Goal: Contribute content

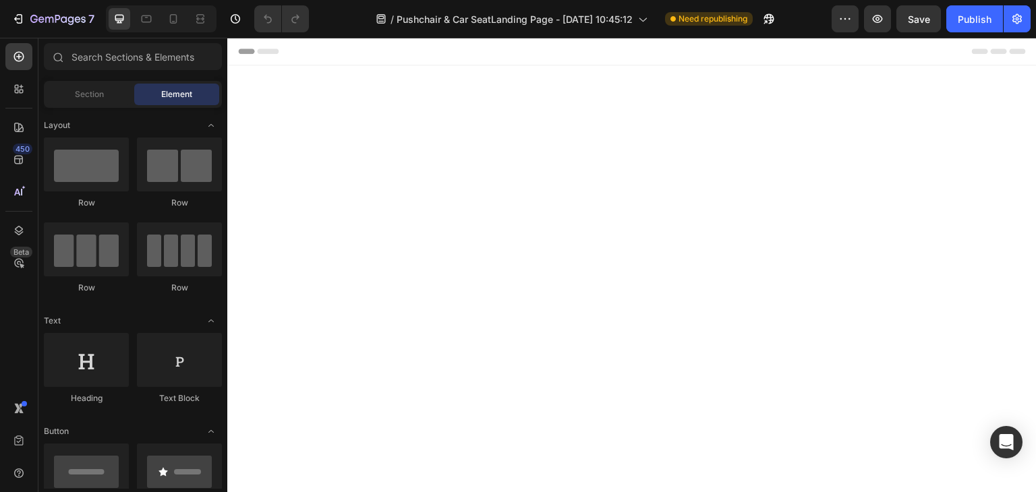
scroll to position [1106, 0]
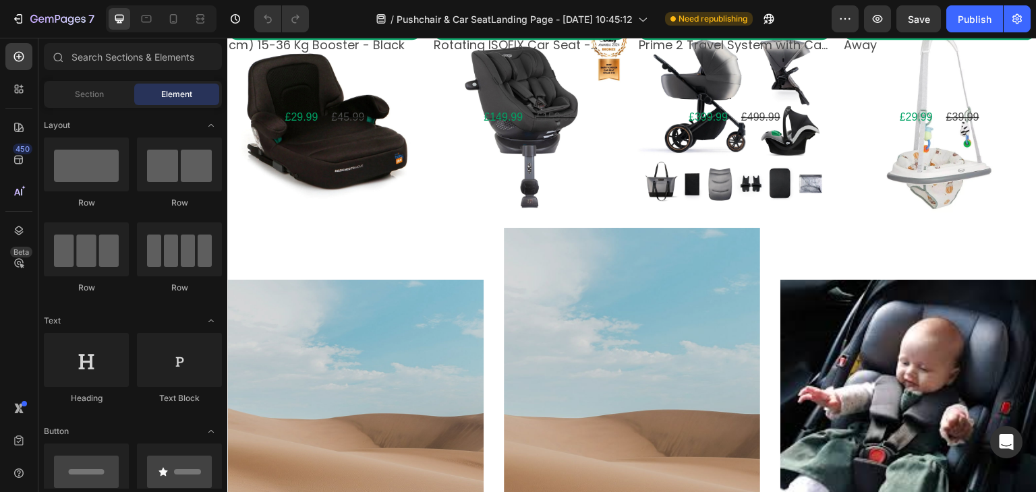
click at [324, 225] on div "Product Images baby plus i-Size X8 (125-150 cm) 15-36 Kg Booster - Black Produc…" at bounding box center [324, 122] width 194 height 205
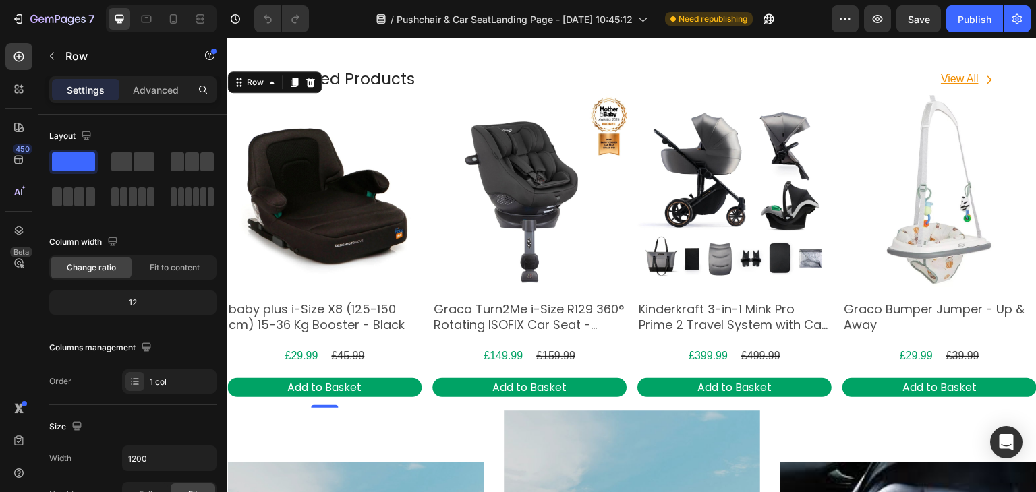
scroll to position [1318, 0]
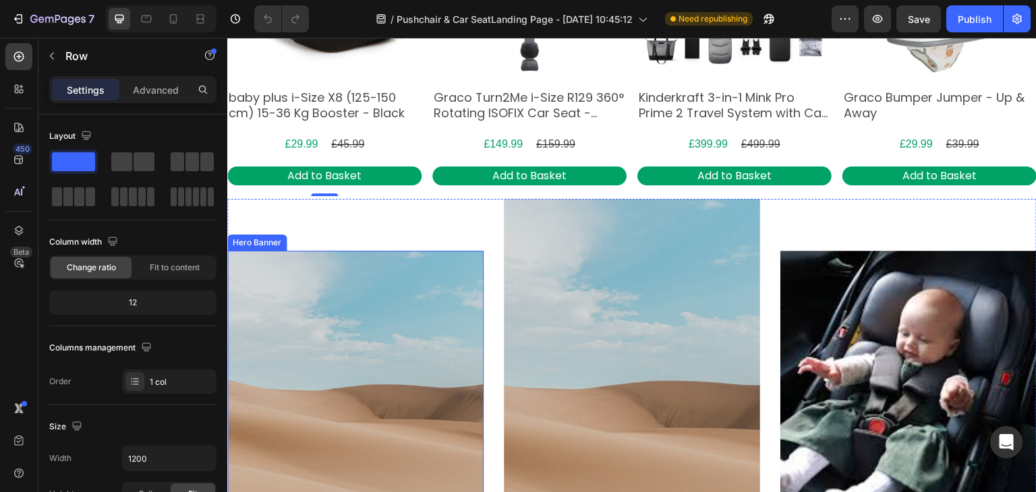
click at [331, 304] on div "Overlay" at bounding box center [355, 395] width 256 height 288
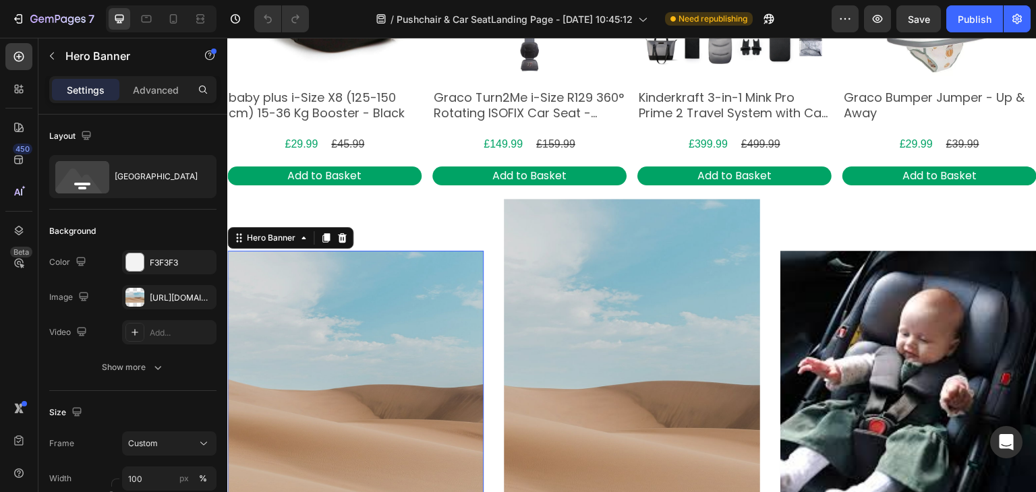
scroll to position [1467, 0]
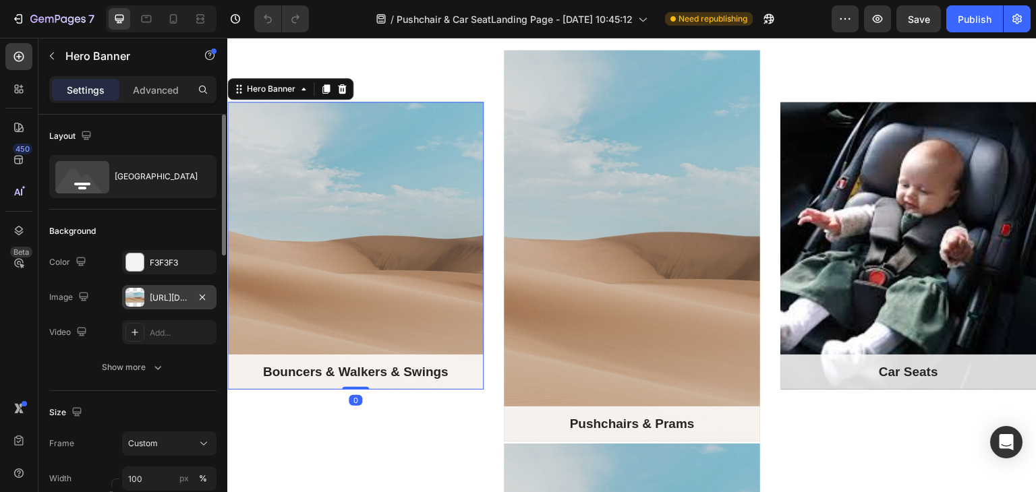
click at [189, 295] on div "[URL][DOMAIN_NAME]" at bounding box center [169, 298] width 39 height 12
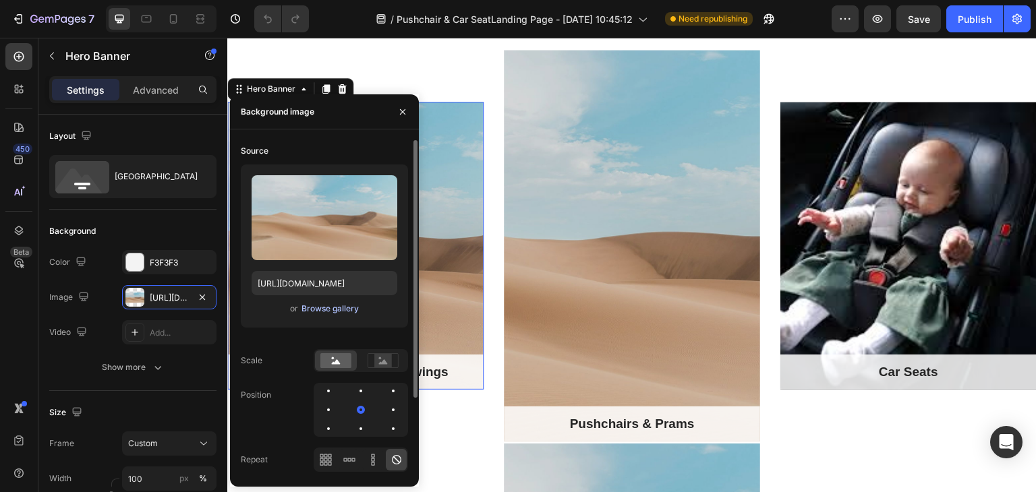
click at [313, 309] on div "Browse gallery" at bounding box center [330, 309] width 57 height 12
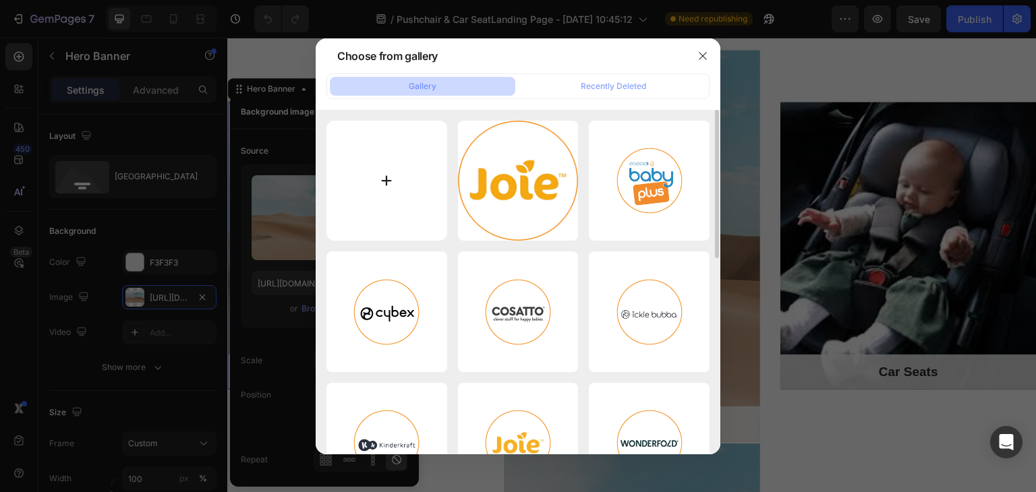
click at [394, 203] on input "file" at bounding box center [387, 181] width 121 height 121
type input "C:\fakepath\WhatsApp Image [DATE] 11.27.04.jpeg"
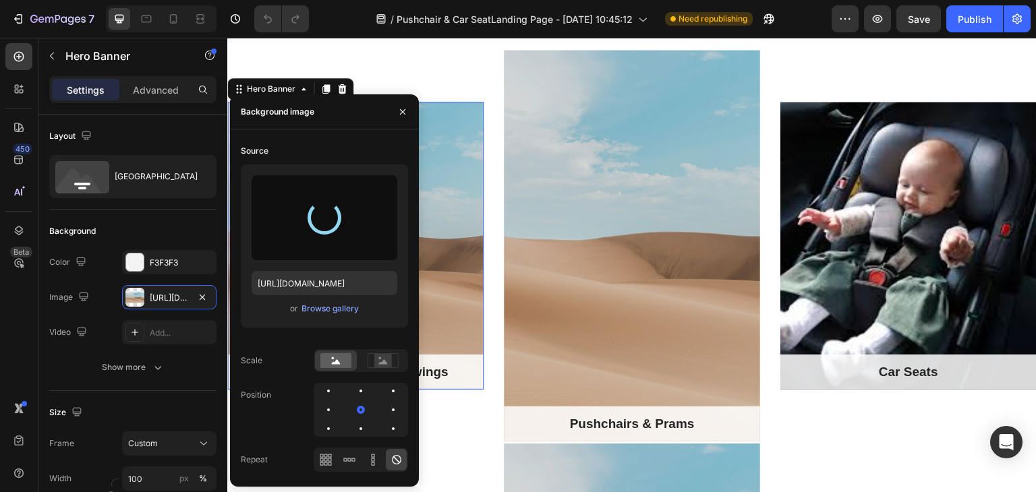
type input "[URL][DOMAIN_NAME]"
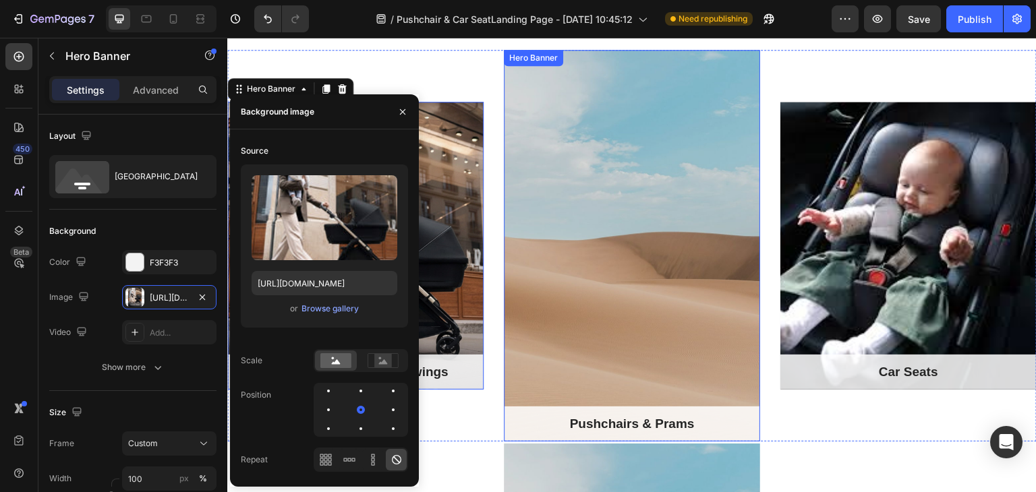
click at [650, 227] on div "Overlay" at bounding box center [632, 246] width 256 height 392
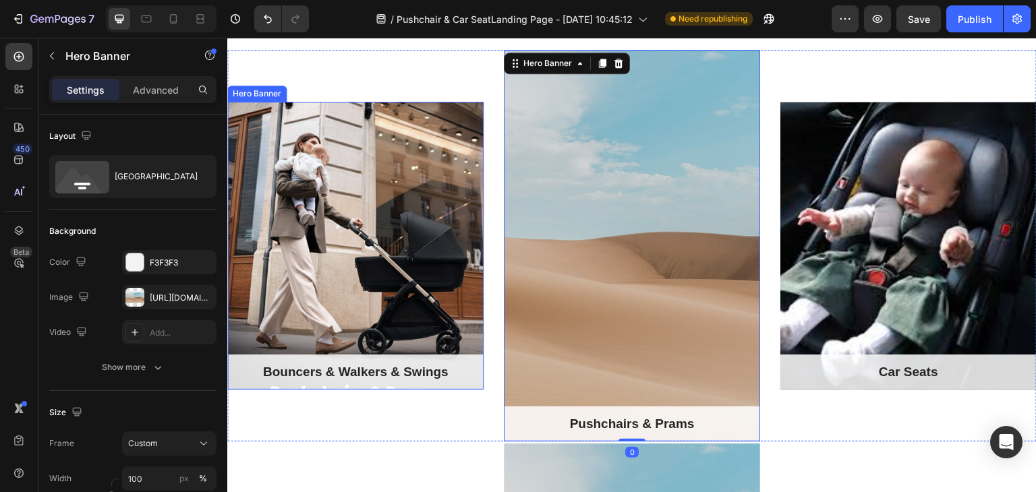
click at [333, 285] on div "Overlay" at bounding box center [355, 246] width 256 height 288
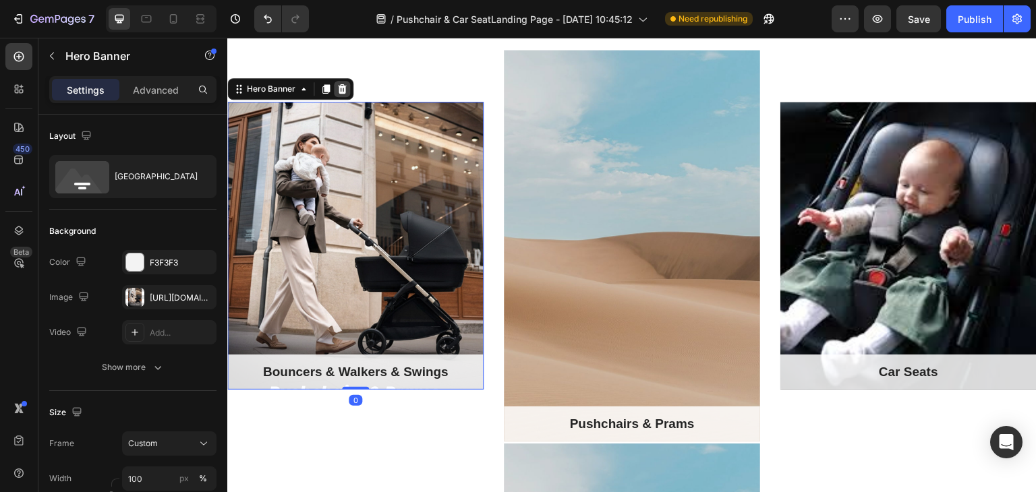
click at [345, 89] on icon at bounding box center [342, 89] width 11 height 11
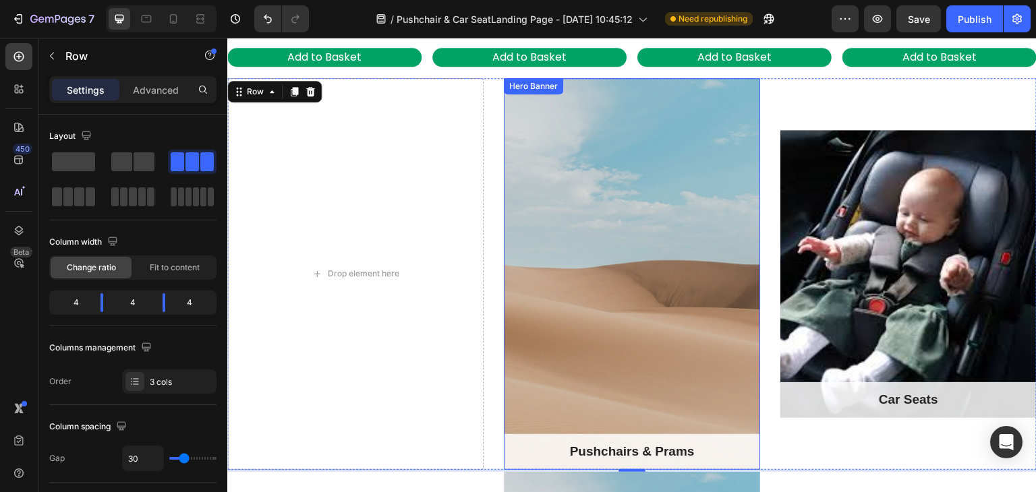
scroll to position [1454, 0]
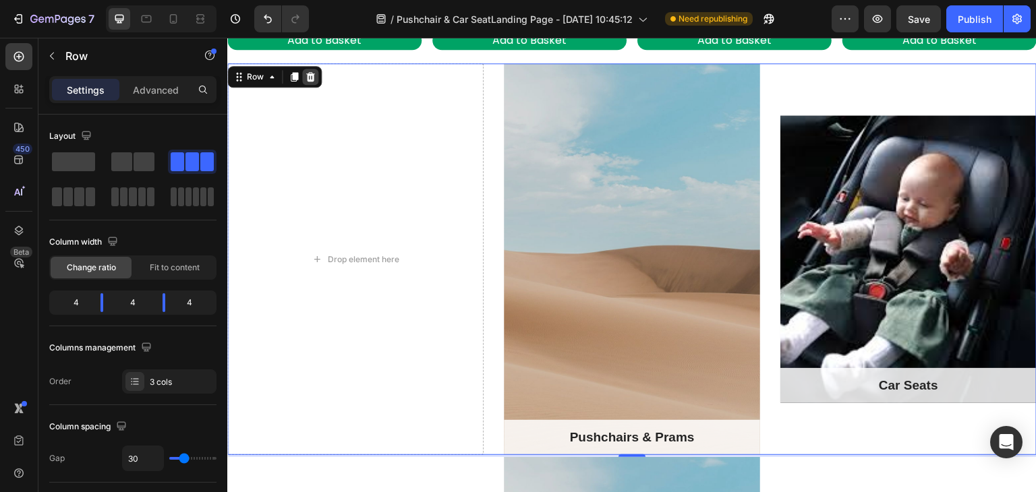
click at [310, 74] on icon at bounding box center [310, 77] width 11 height 11
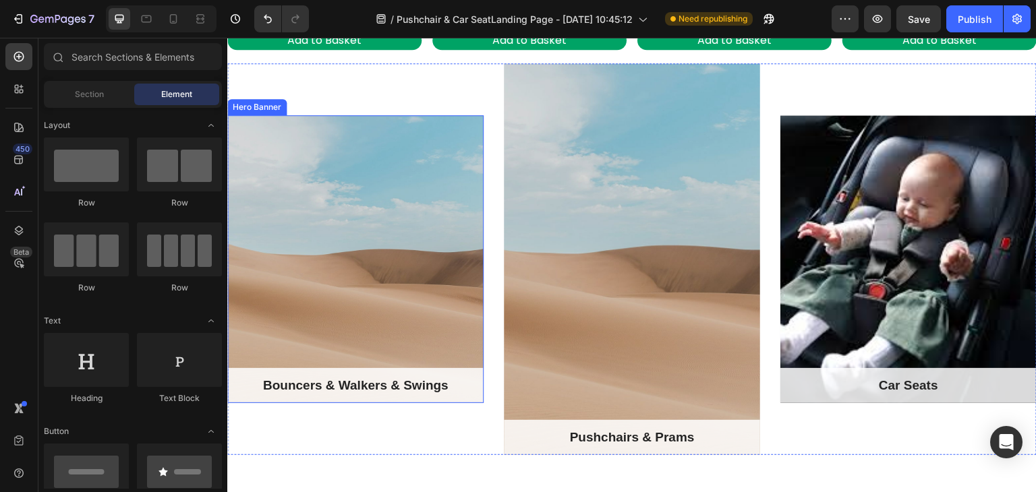
click at [347, 195] on div "Overlay" at bounding box center [355, 259] width 256 height 288
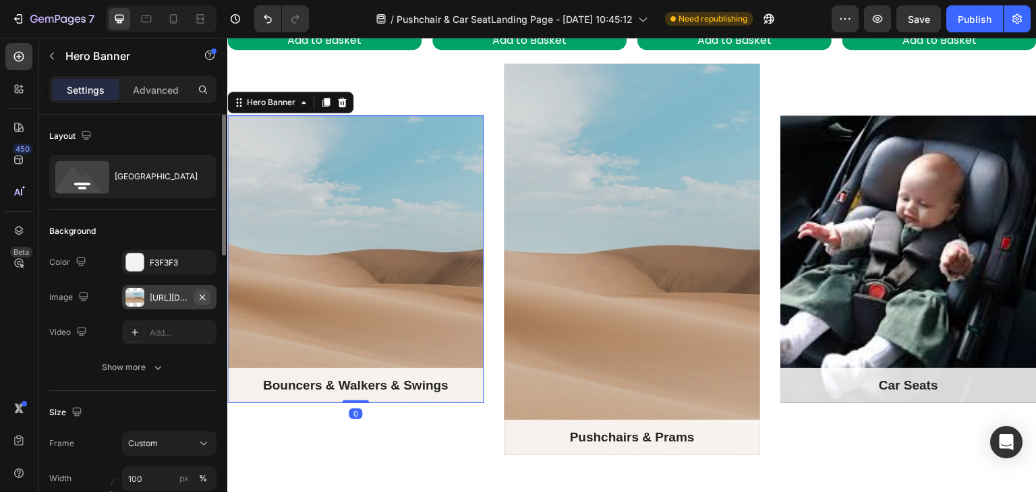
click at [204, 302] on button "button" at bounding box center [202, 297] width 16 height 16
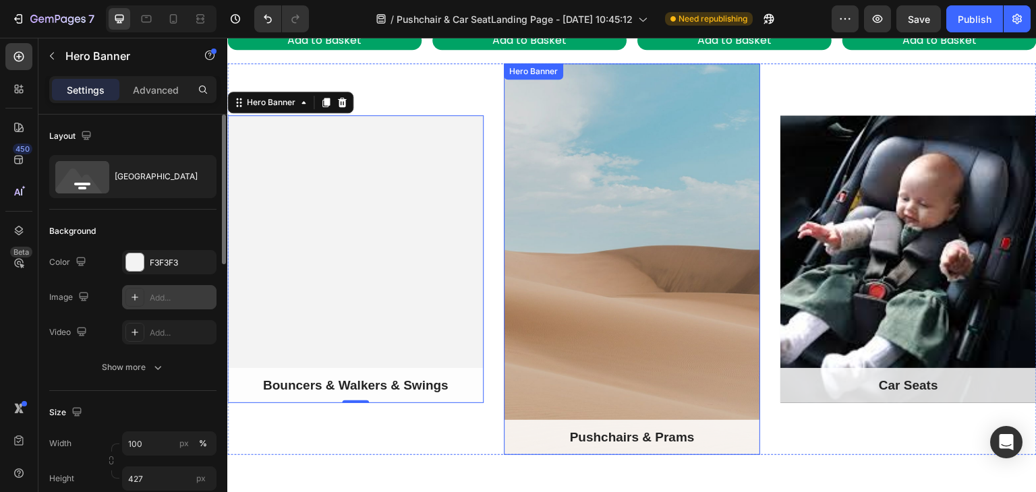
click at [542, 258] on div "Overlay" at bounding box center [632, 259] width 256 height 392
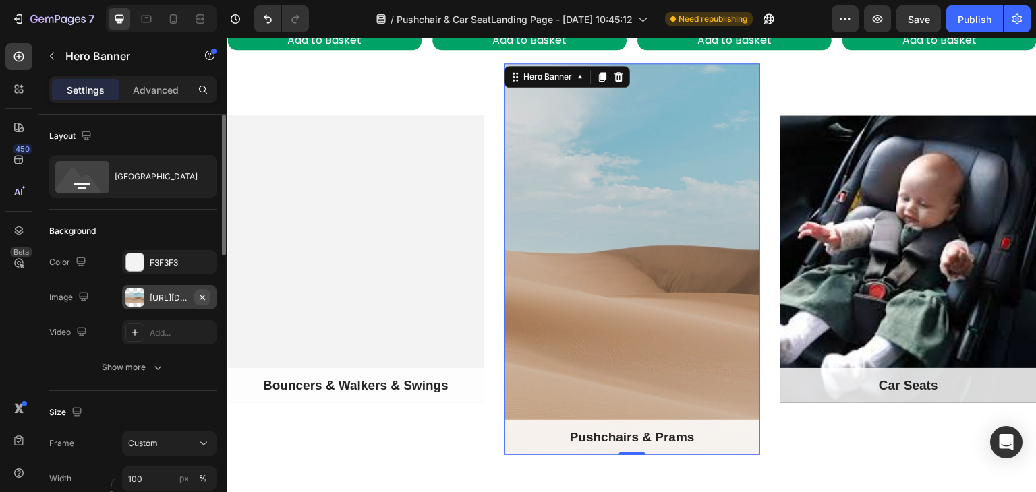
click at [200, 294] on icon "button" at bounding box center [202, 297] width 11 height 11
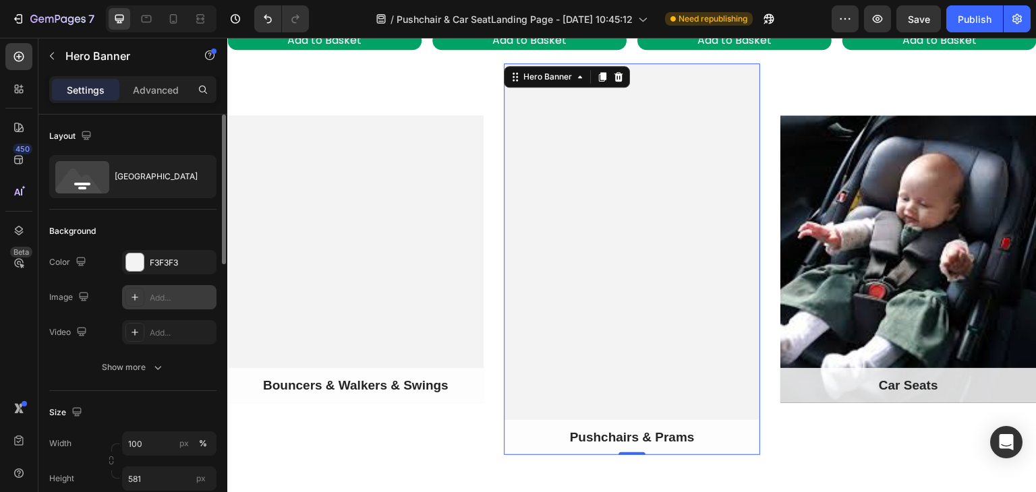
click at [162, 295] on div "Add..." at bounding box center [181, 298] width 63 height 12
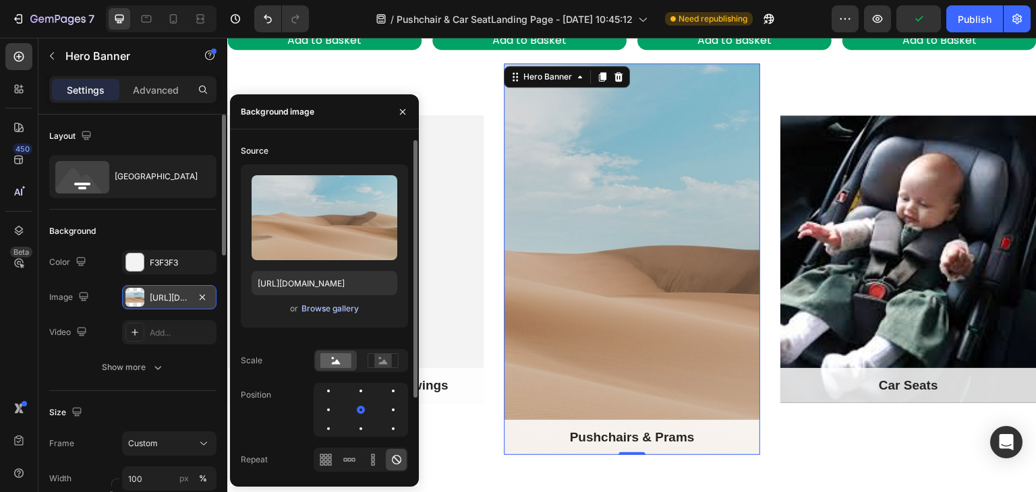
click at [311, 304] on div "Browse gallery" at bounding box center [330, 309] width 57 height 12
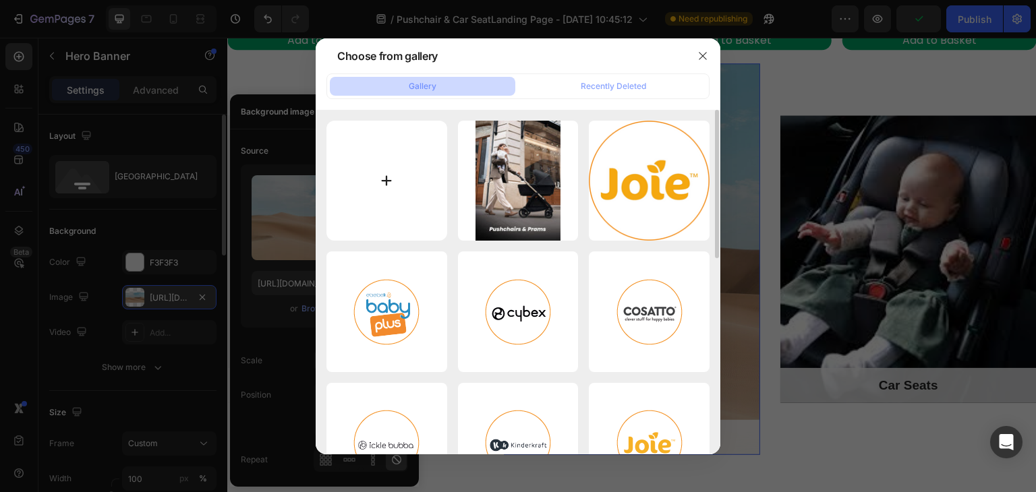
click at [436, 203] on input "file" at bounding box center [387, 181] width 121 height 121
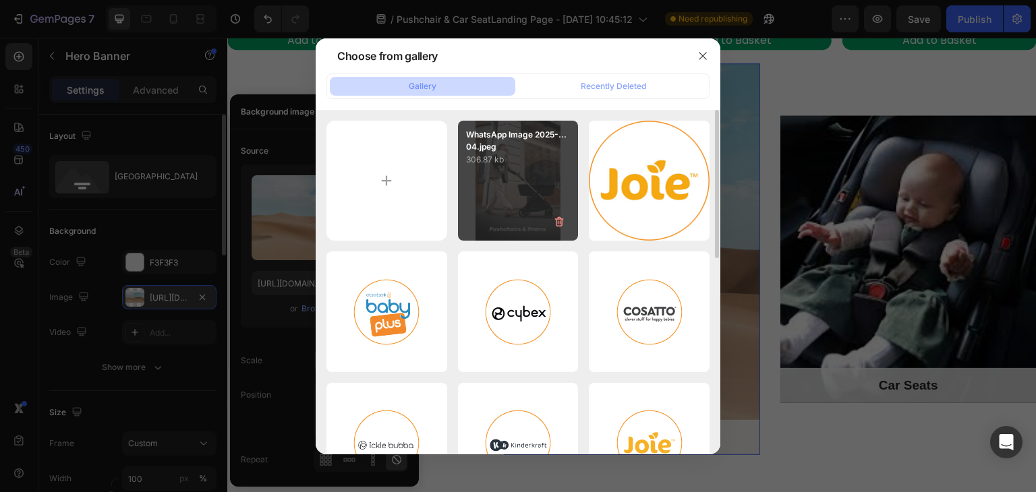
click at [510, 168] on div "WhatsApp Image 2025-...04.jpeg 306.87 kb" at bounding box center [518, 181] width 121 height 121
type input "[URL][DOMAIN_NAME]"
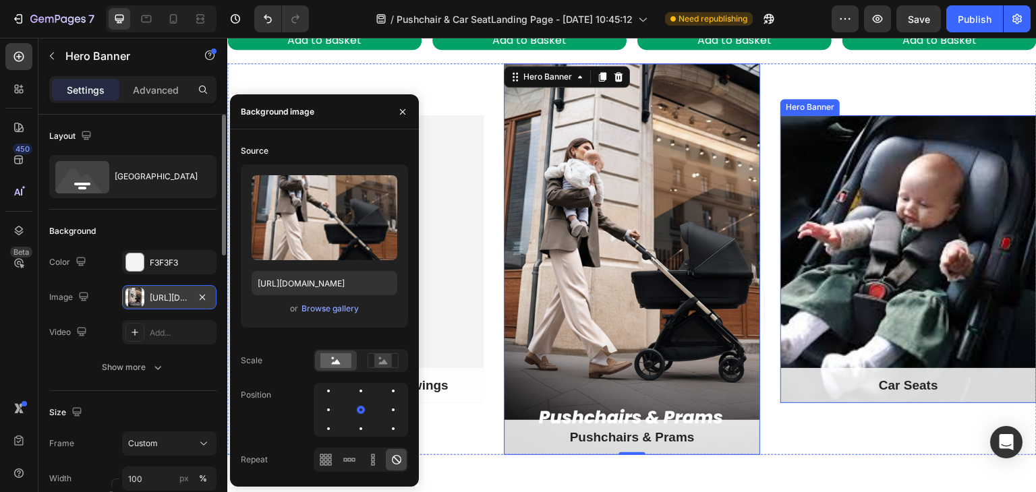
click at [839, 310] on div "Overlay" at bounding box center [909, 259] width 256 height 288
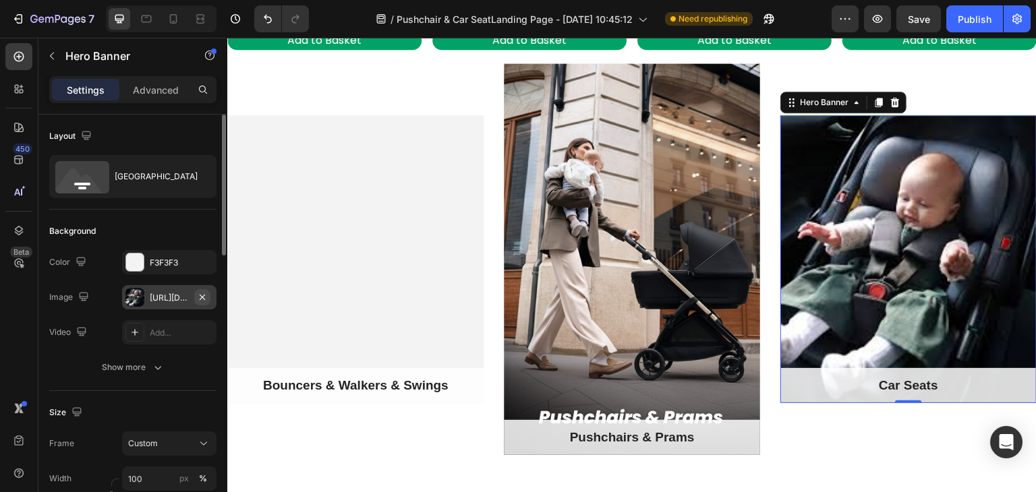
click at [204, 294] on icon "button" at bounding box center [202, 296] width 5 height 5
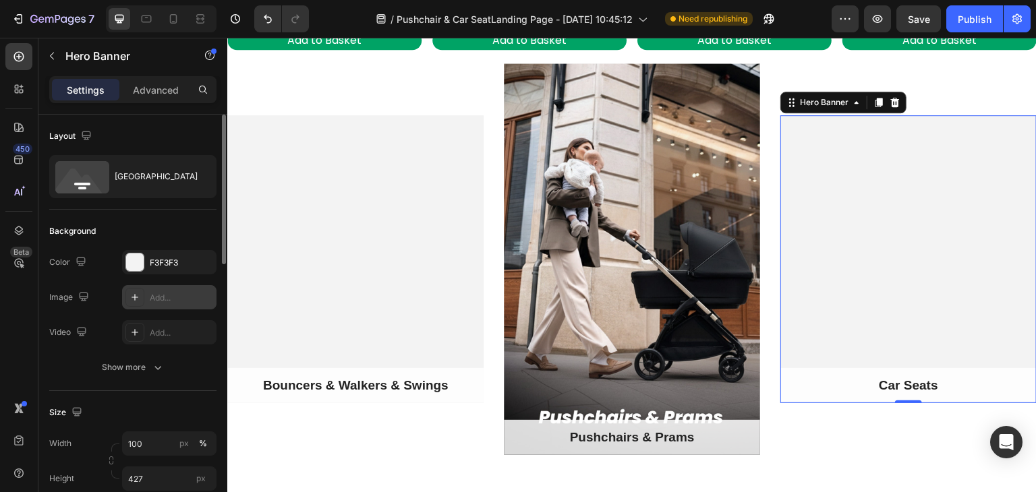
click at [185, 298] on div "Add..." at bounding box center [181, 298] width 63 height 12
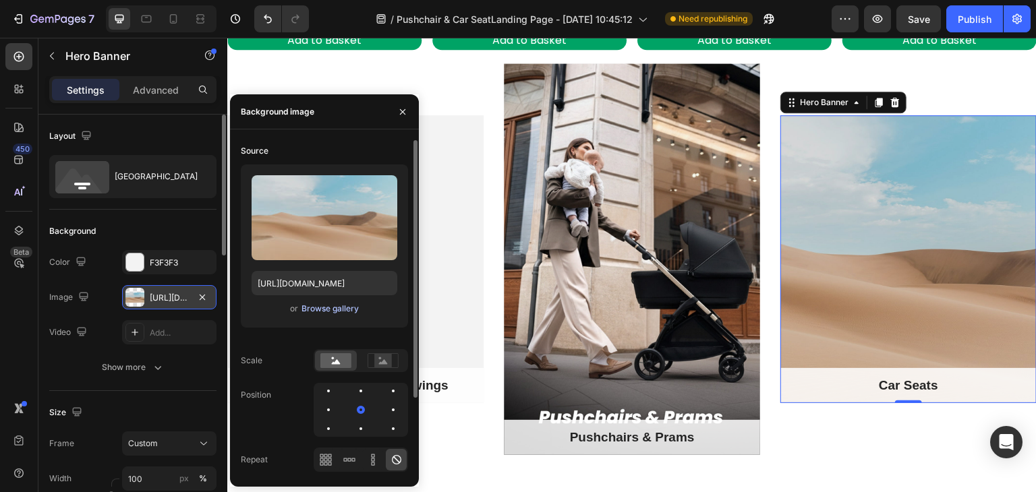
click at [329, 306] on div "Browse gallery" at bounding box center [330, 309] width 57 height 12
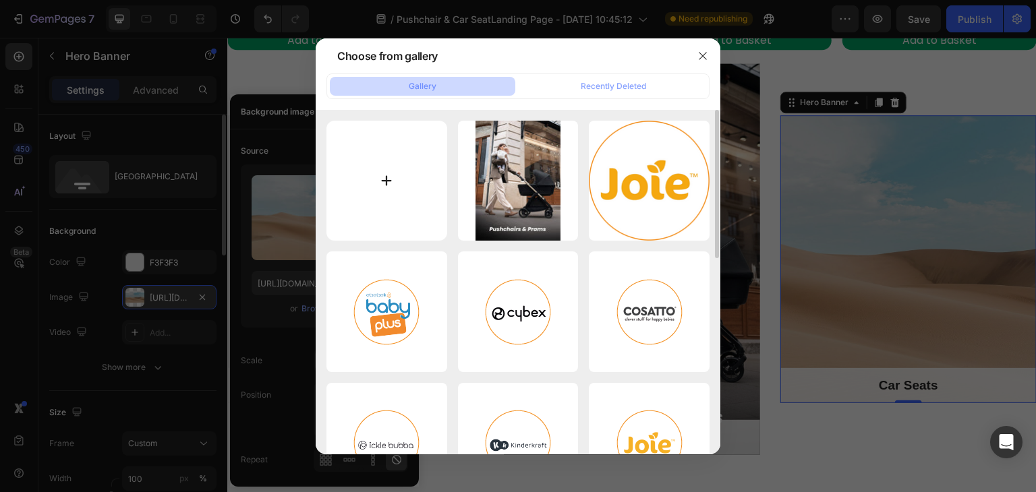
click at [378, 199] on input "file" at bounding box center [387, 181] width 121 height 121
type input "C:\fakepath\WhatsApp Image [DATE] 11.26.47.jpeg"
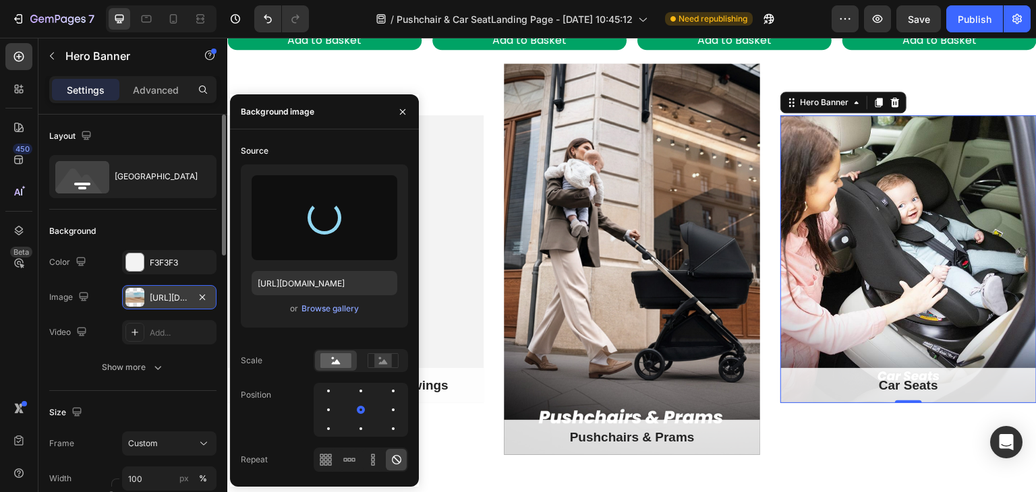
type input "[URL][DOMAIN_NAME]"
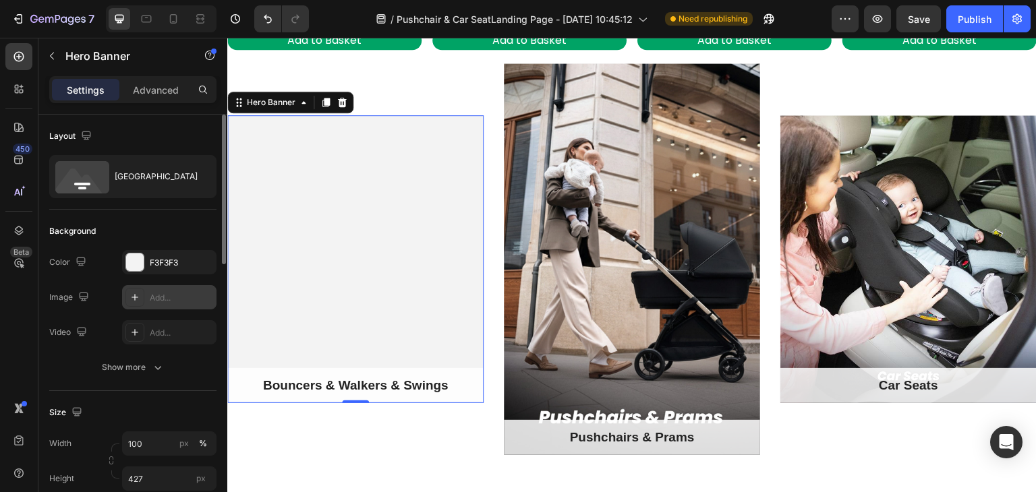
click at [187, 285] on div "Add..." at bounding box center [169, 297] width 94 height 24
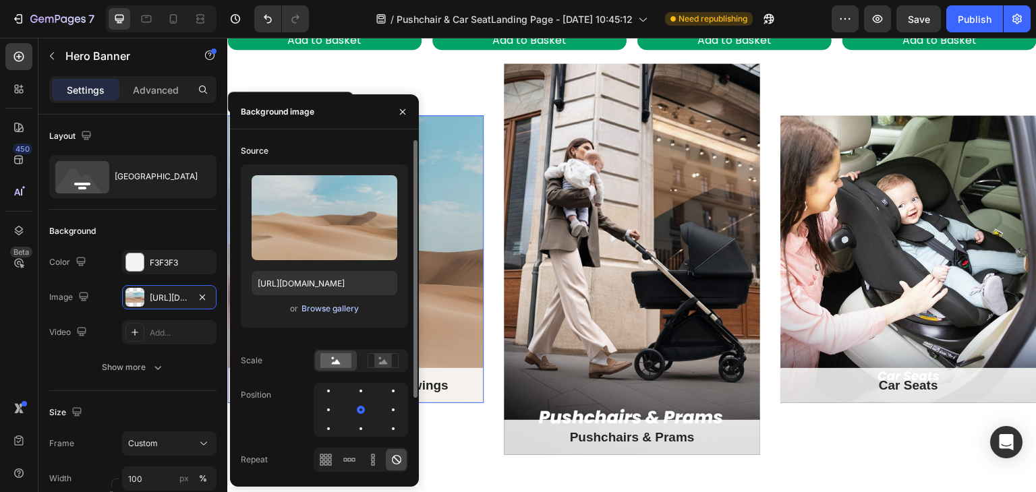
click at [318, 307] on div "Browse gallery" at bounding box center [330, 309] width 57 height 12
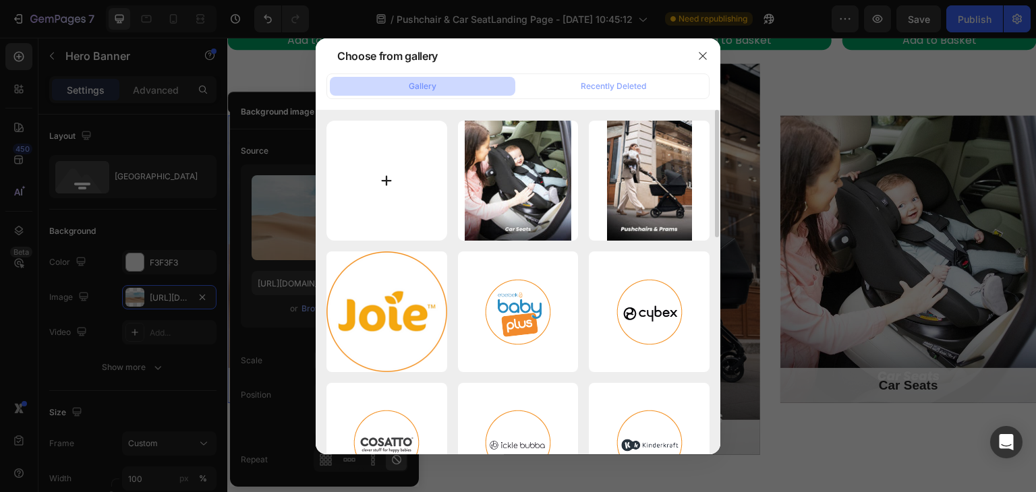
click at [401, 198] on input "file" at bounding box center [387, 181] width 121 height 121
type input "C:\fakepath\WhatsApp Image [DATE] 11.27.03.jpeg"
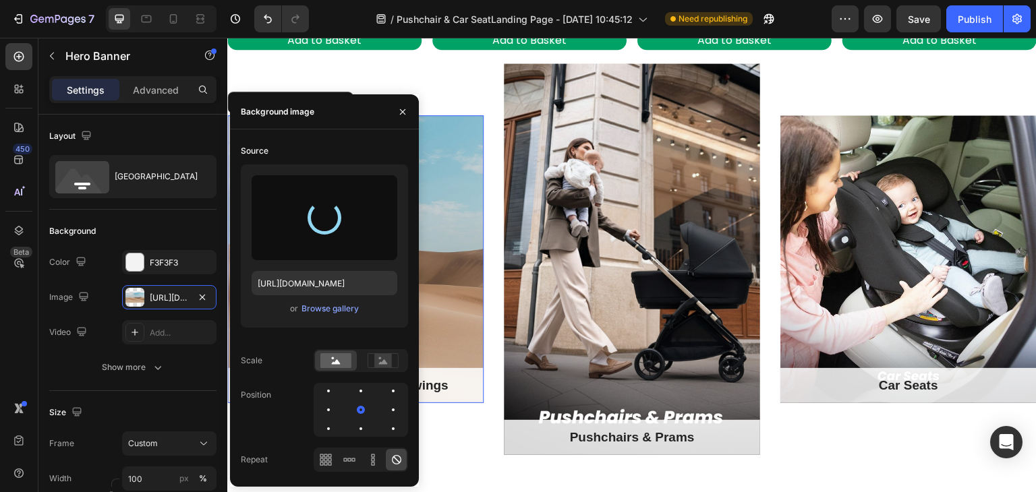
type input "[URL][DOMAIN_NAME]"
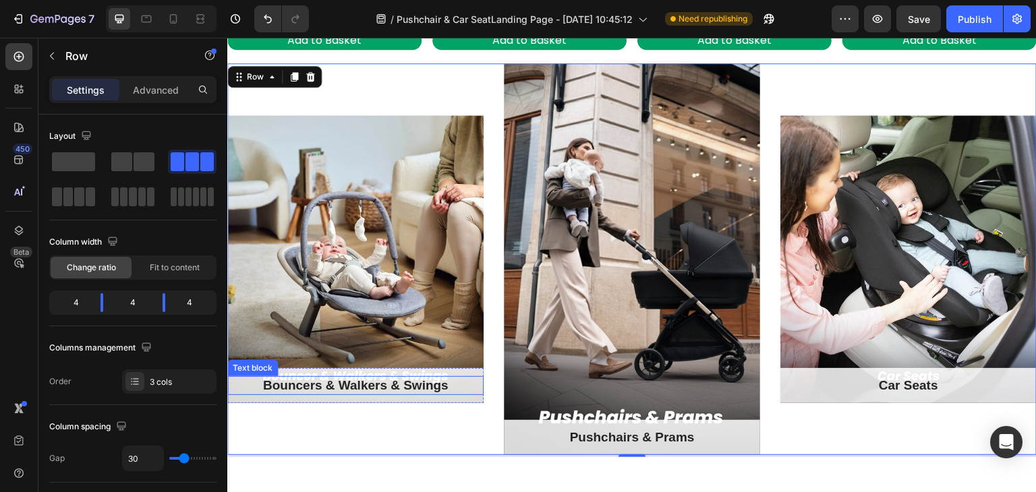
click at [414, 391] on p "Bouncers & Walkers & Swings" at bounding box center [356, 386] width 254 height 17
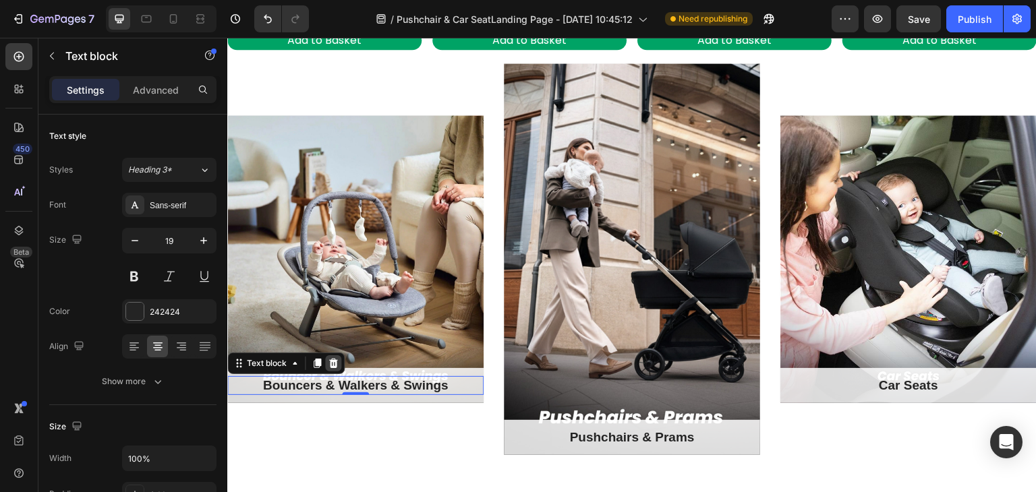
click at [335, 359] on icon at bounding box center [333, 363] width 9 height 9
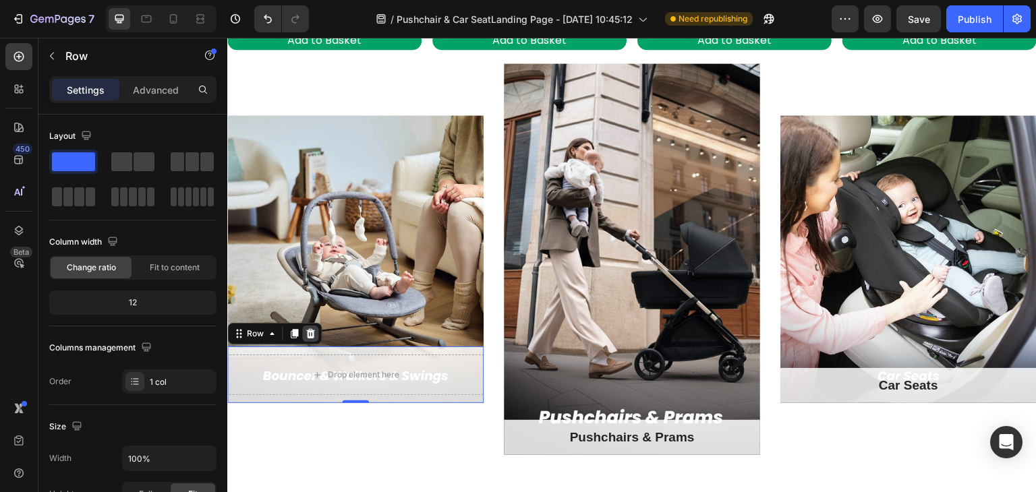
click at [310, 333] on icon at bounding box center [310, 334] width 11 height 11
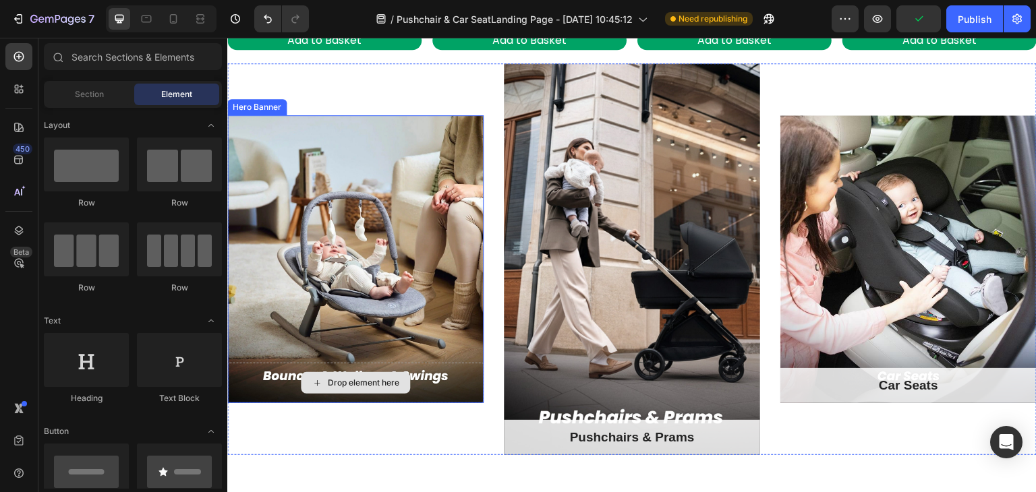
click at [434, 374] on div "Drop element here" at bounding box center [355, 383] width 256 height 40
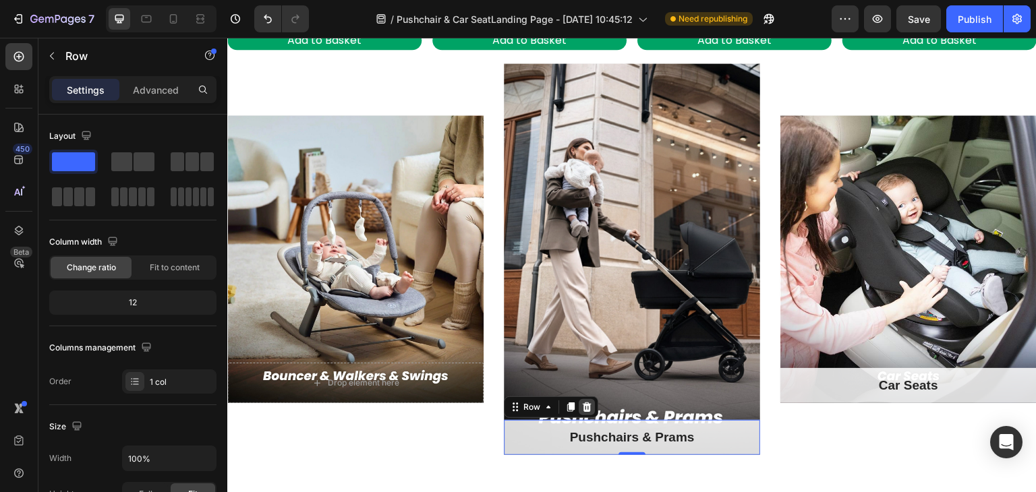
click at [582, 406] on icon at bounding box center [587, 407] width 11 height 11
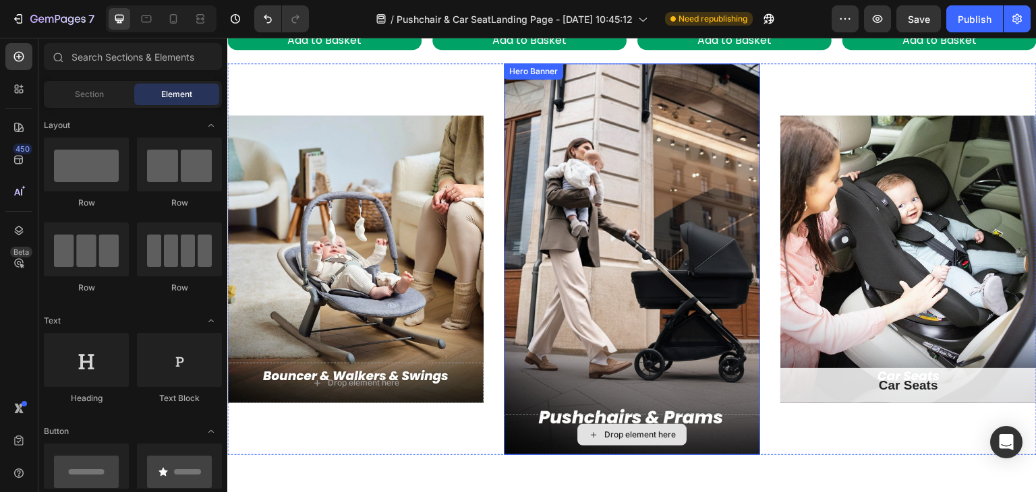
click at [577, 415] on div "Drop element here" at bounding box center [632, 435] width 256 height 40
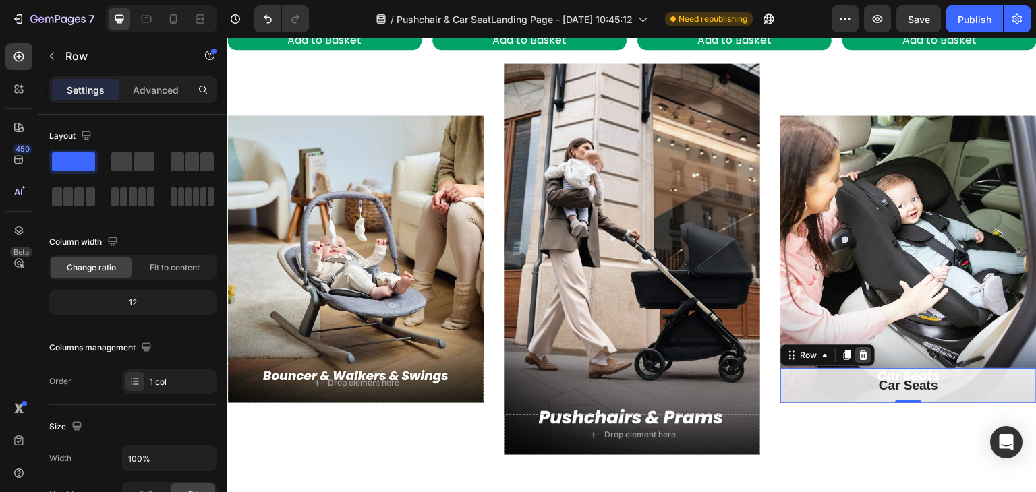
click at [859, 351] on icon at bounding box center [863, 355] width 9 height 9
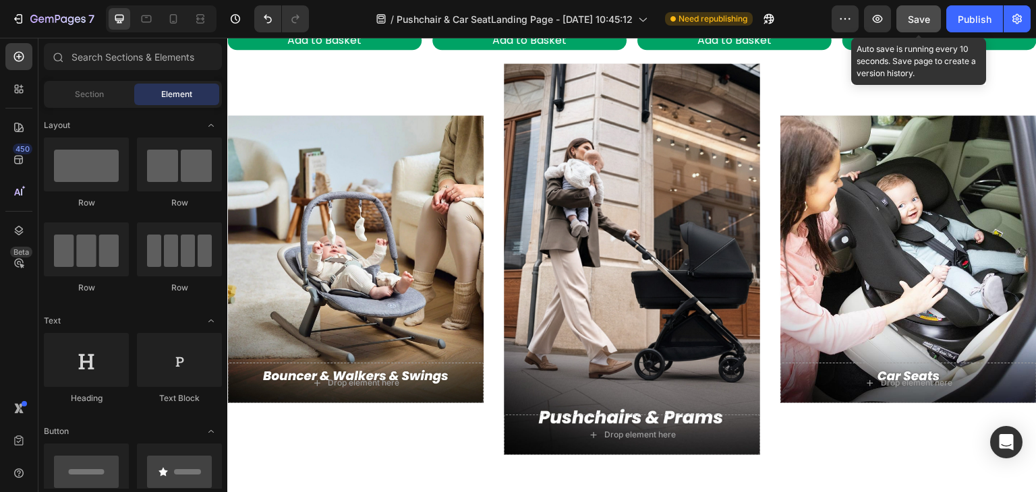
click at [919, 20] on span "Save" at bounding box center [919, 18] width 22 height 11
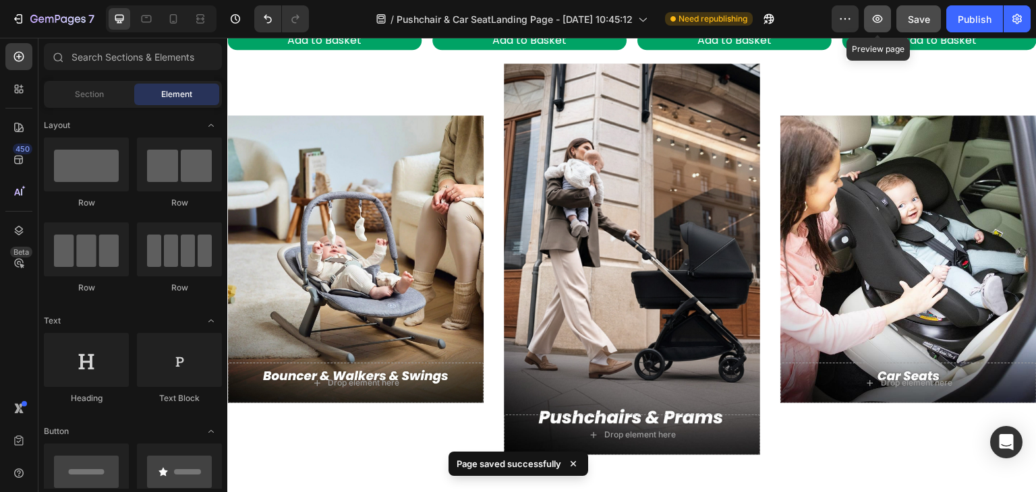
click at [877, 17] on icon "button" at bounding box center [877, 18] width 13 height 13
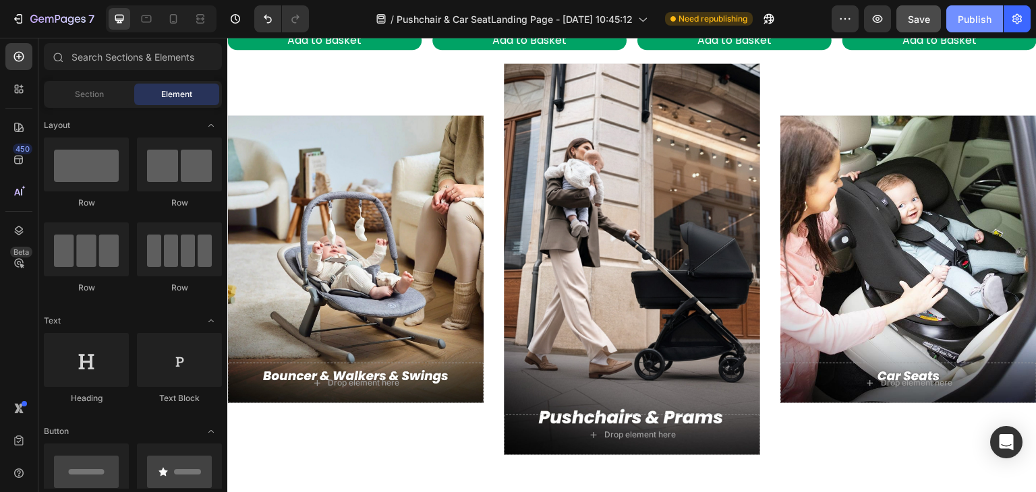
click at [959, 17] on div "Publish" at bounding box center [975, 19] width 34 height 14
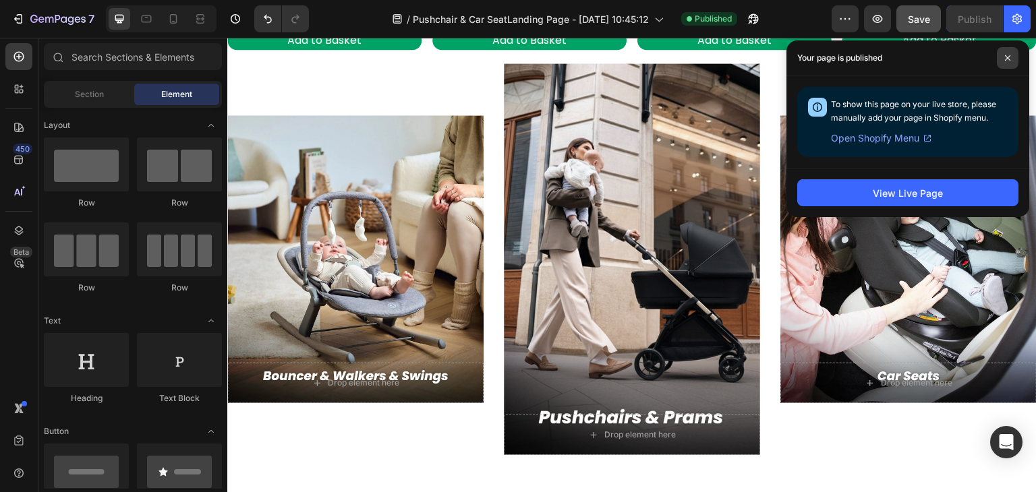
click at [1001, 60] on span at bounding box center [1008, 58] width 22 height 22
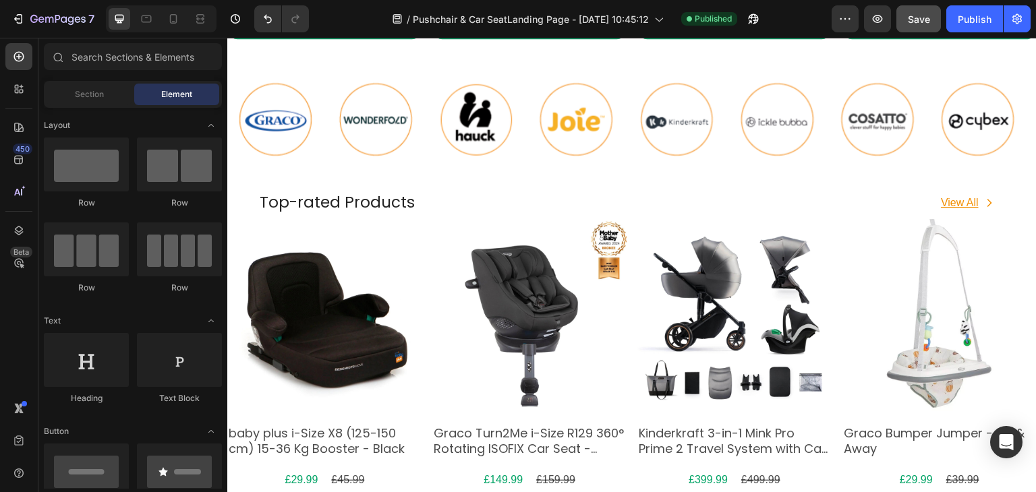
scroll to position [987, 0]
